Goal: Find contact information: Find contact information

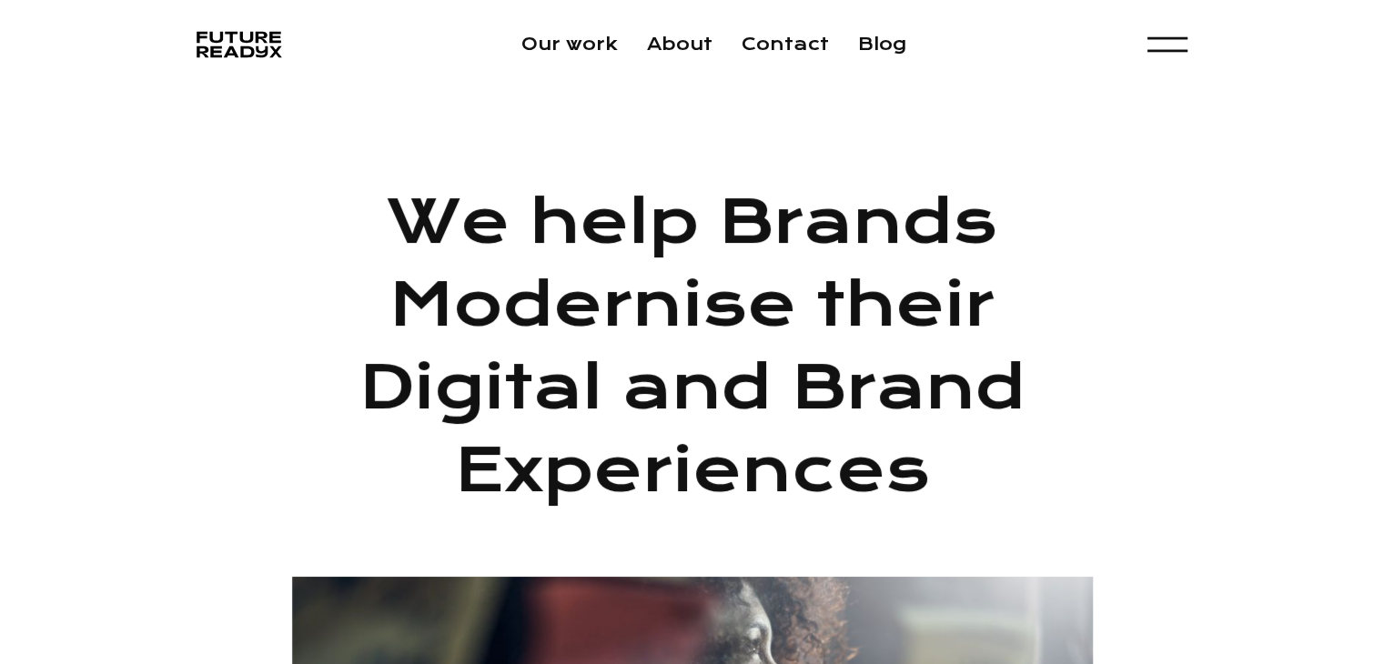
click at [1148, 50] on div "menu" at bounding box center [1166, 51] width 40 height 3
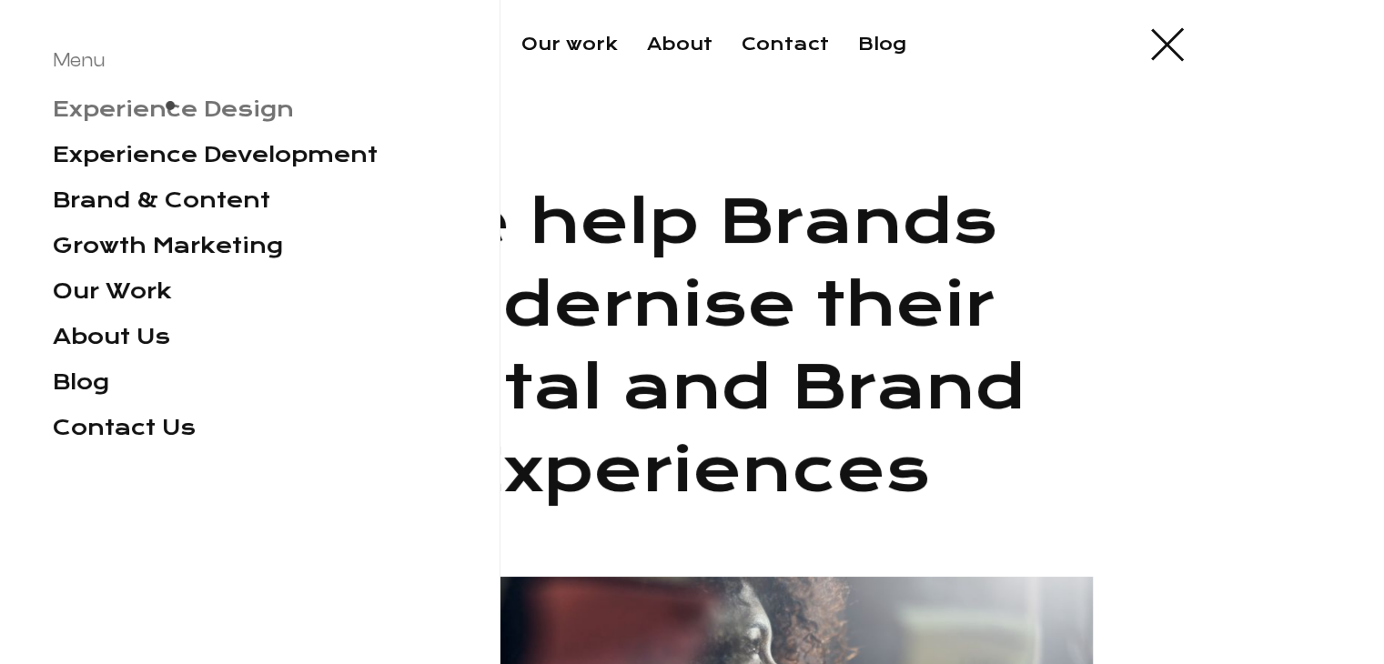
click at [169, 111] on link "Experience Design" at bounding box center [173, 108] width 241 height 25
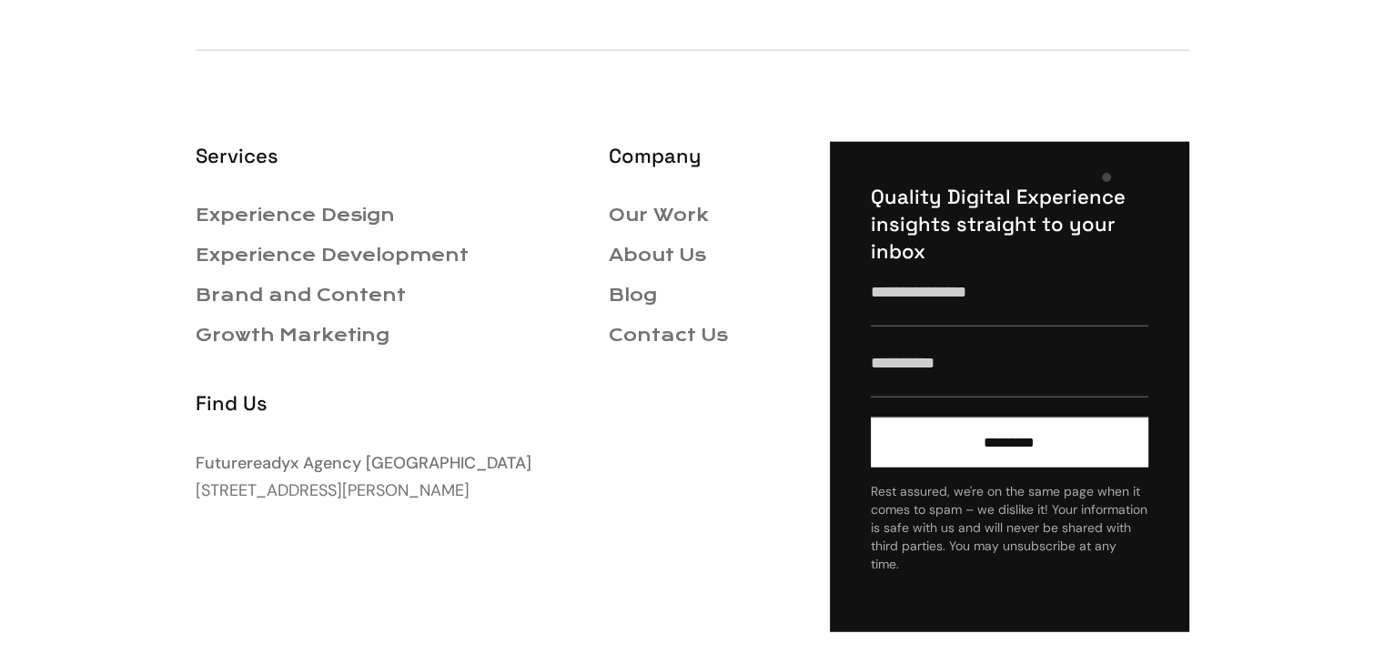
scroll to position [4640, 0]
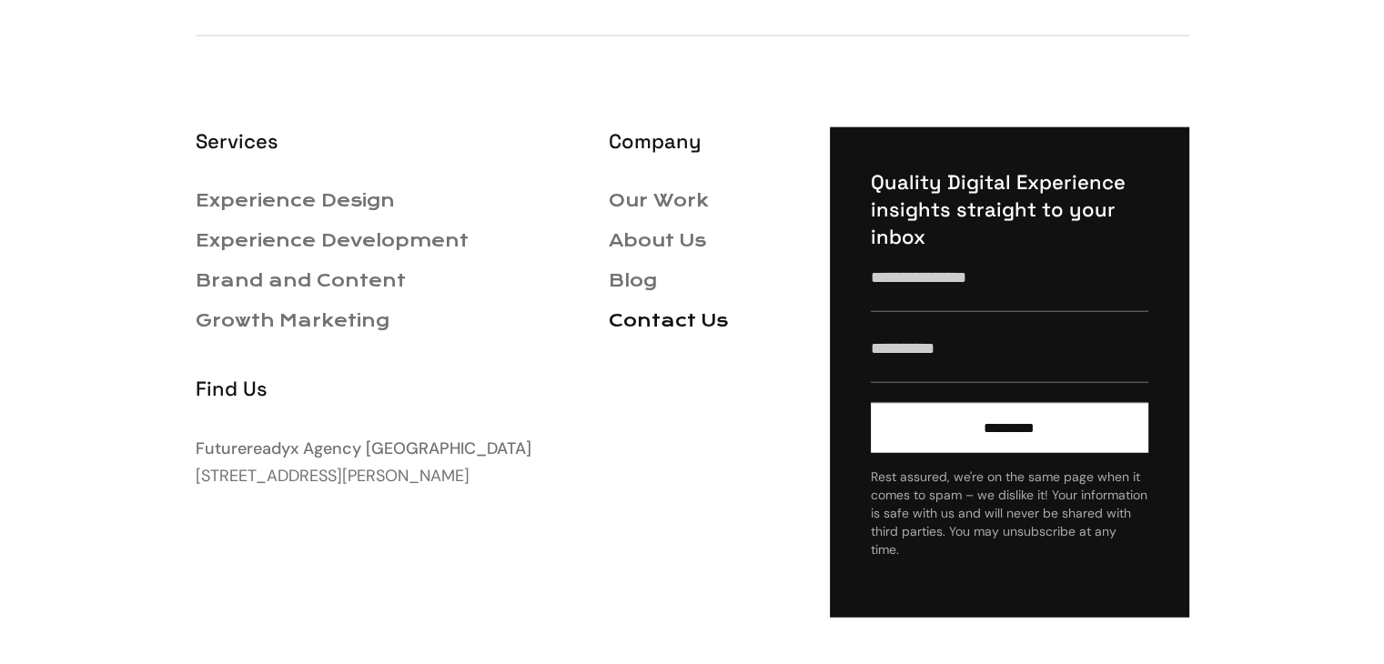
click at [682, 325] on link "Contact Us" at bounding box center [668, 320] width 119 height 21
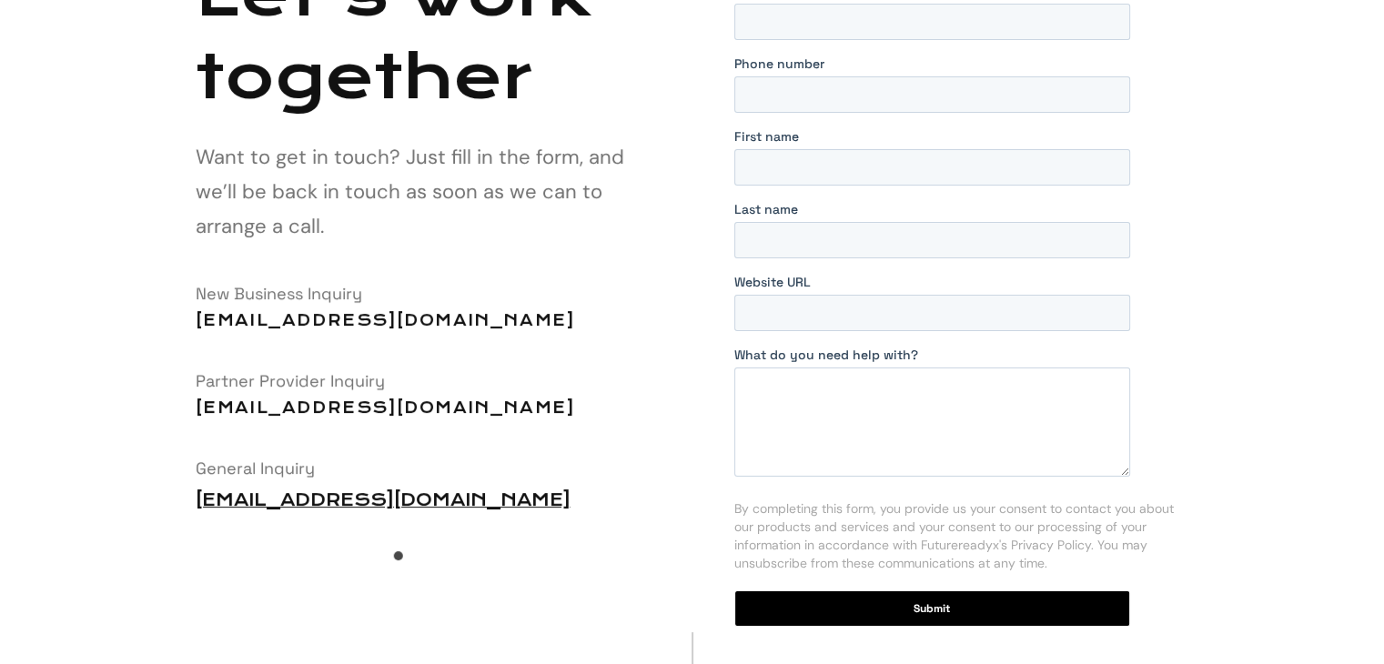
scroll to position [182, 0]
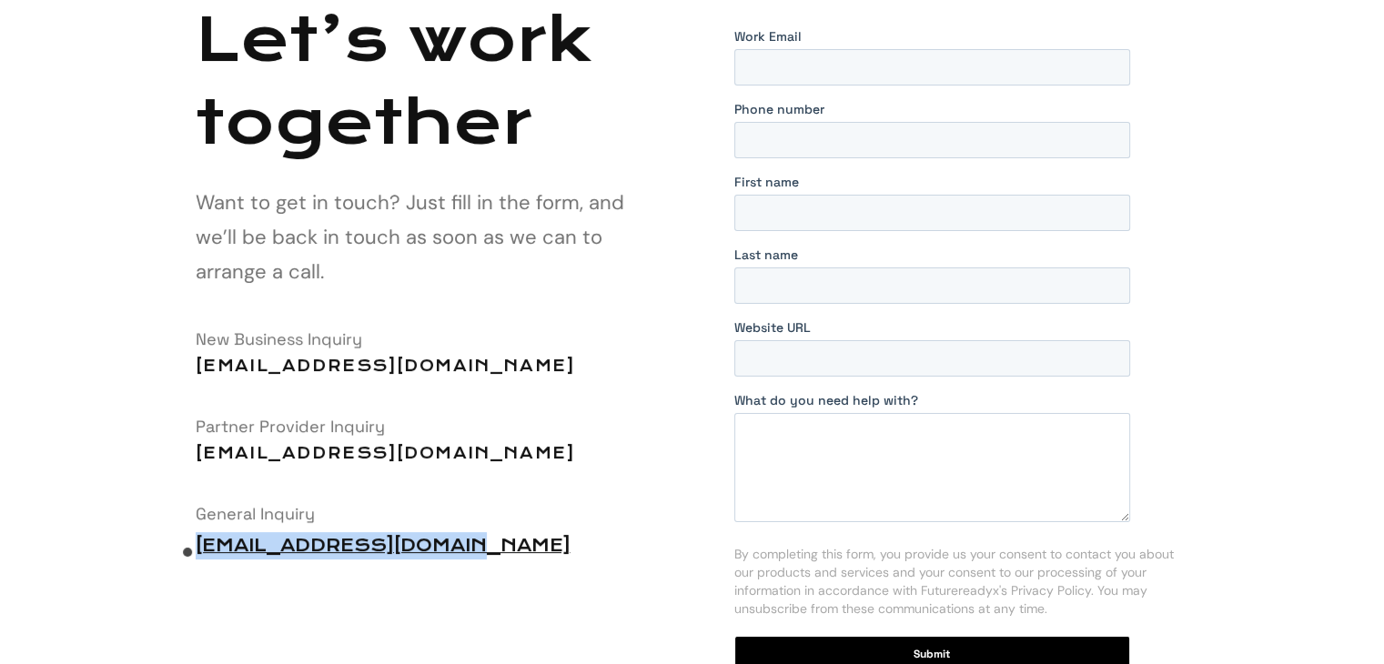
drag, startPoint x: 524, startPoint y: 558, endPoint x: 187, endPoint y: 558, distance: 337.6
click at [187, 558] on div "Let’s work together Want to get in touch? Just fill in the form, and we’ll be b…" at bounding box center [692, 342] width 1037 height 689
copy link "hi@futurereadyx.agency"
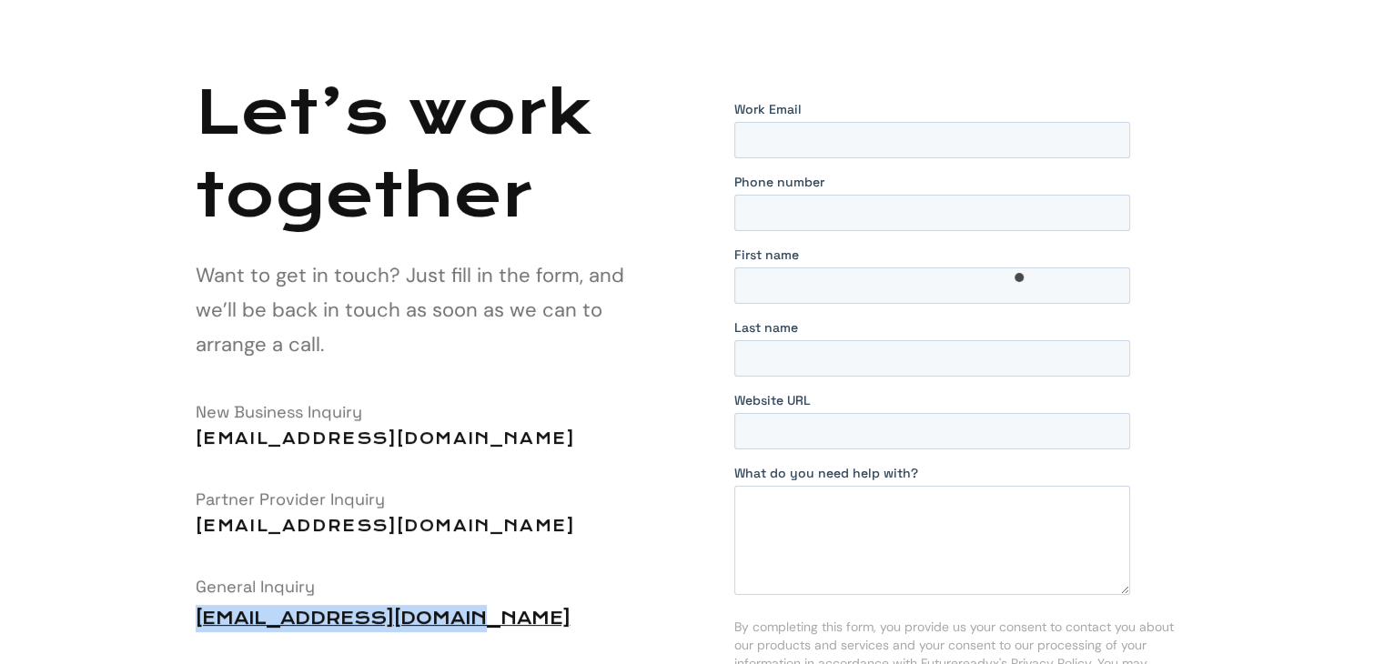
scroll to position [0, 0]
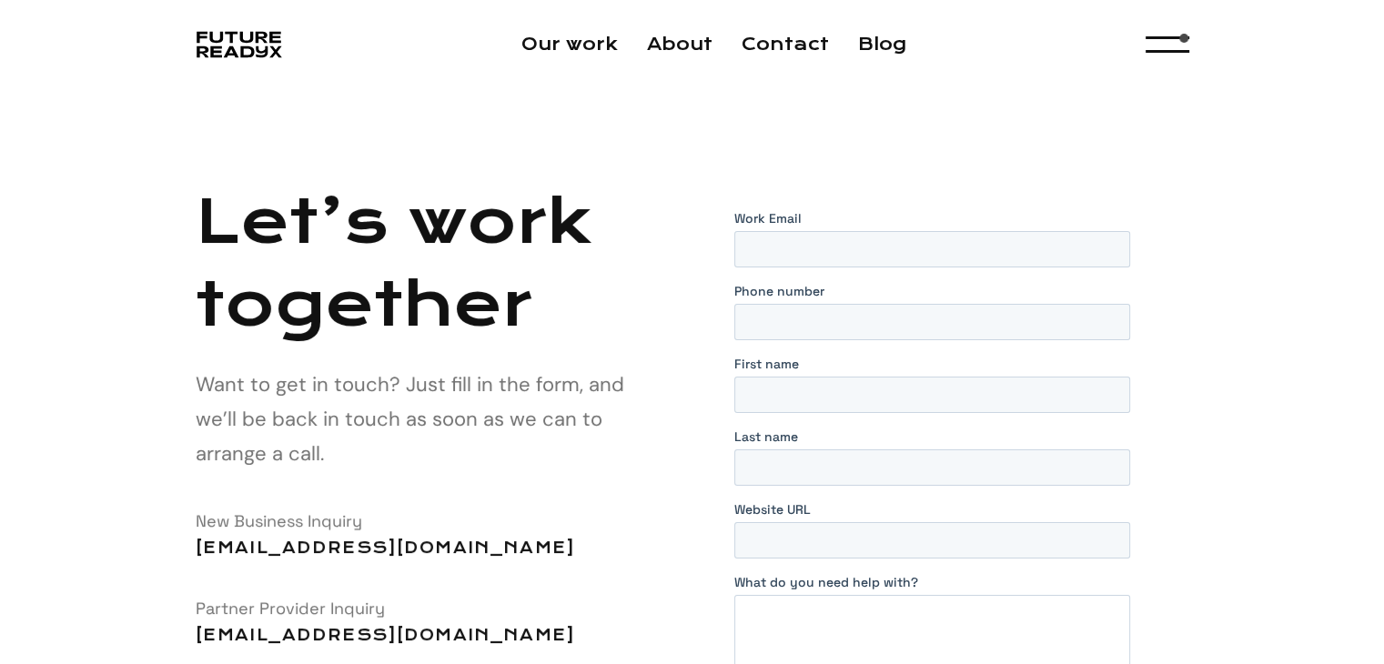
click at [1193, 44] on div "Our work About Contact Blog Menu Experience Design Experience Development Brand…" at bounding box center [692, 44] width 1037 height 38
click at [1179, 47] on div "menu" at bounding box center [1166, 44] width 40 height 35
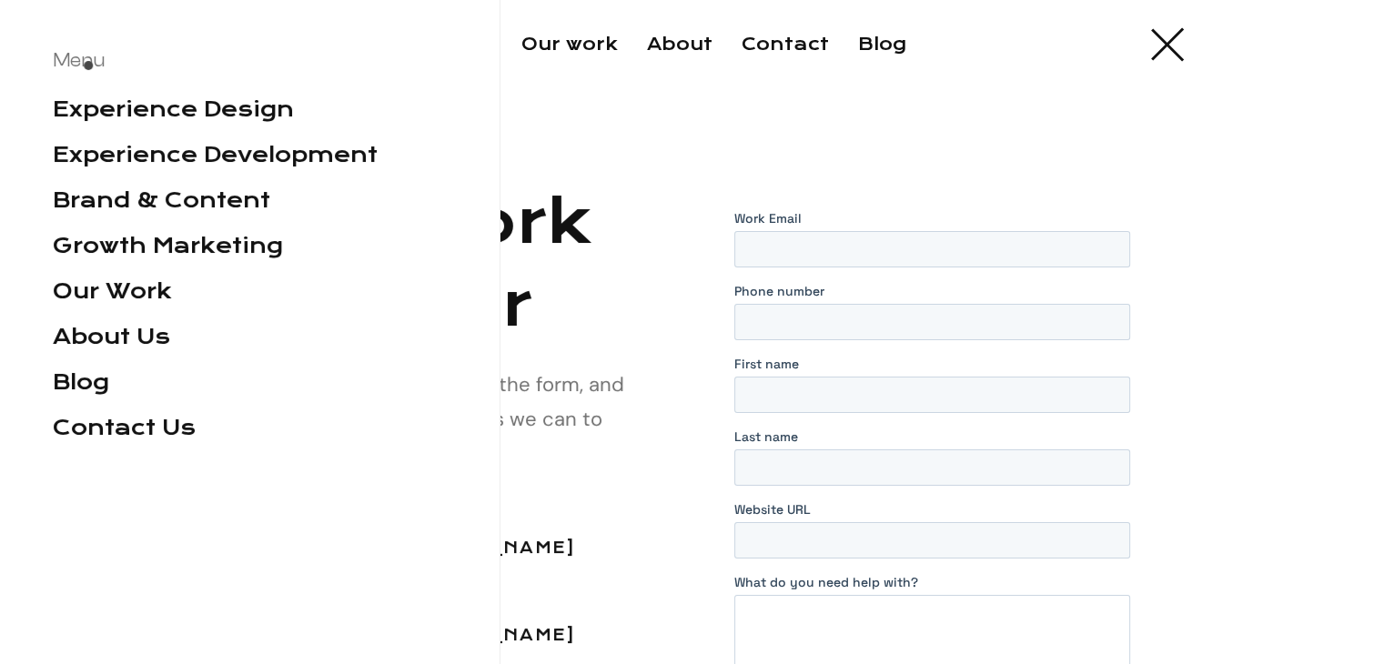
click at [86, 71] on div "Menu" at bounding box center [250, 59] width 394 height 29
click at [637, 114] on div "Let’s work together Want to get in touch? Just fill in the form, and we’ll be b…" at bounding box center [692, 526] width 1384 height 874
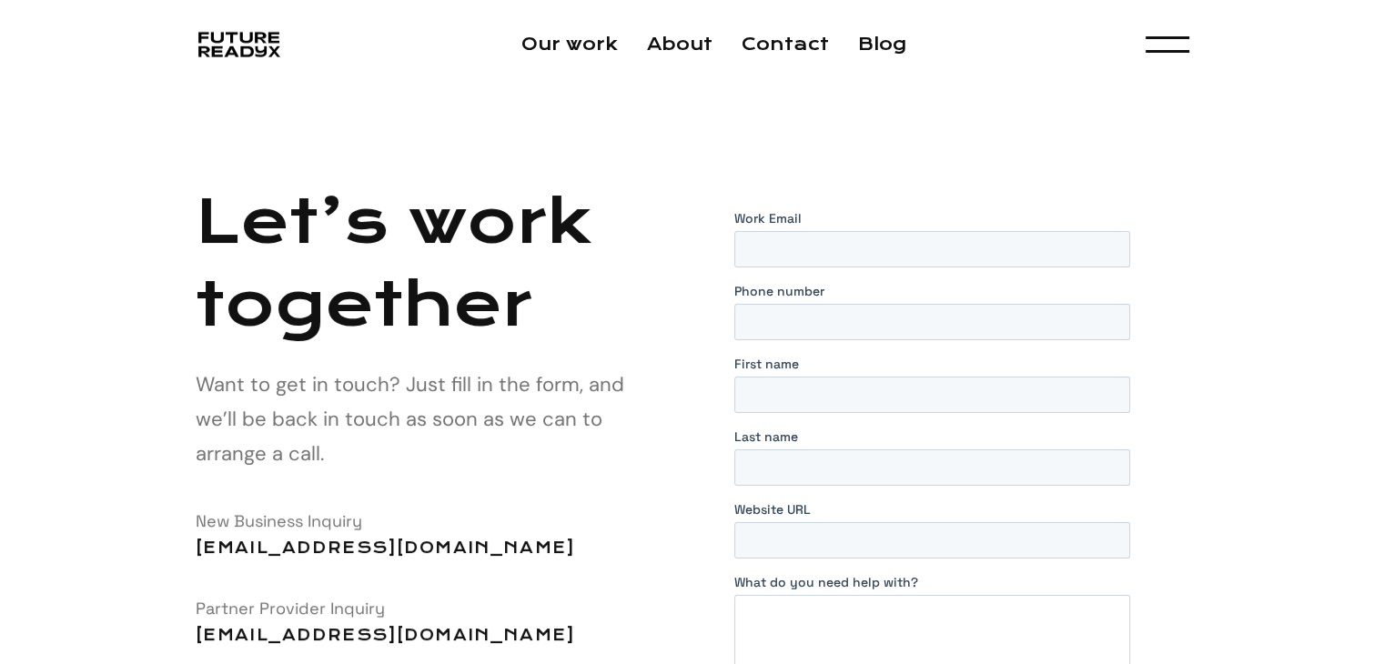
click at [226, 56] on img "home" at bounding box center [239, 44] width 84 height 35
